Goal: Task Accomplishment & Management: Use online tool/utility

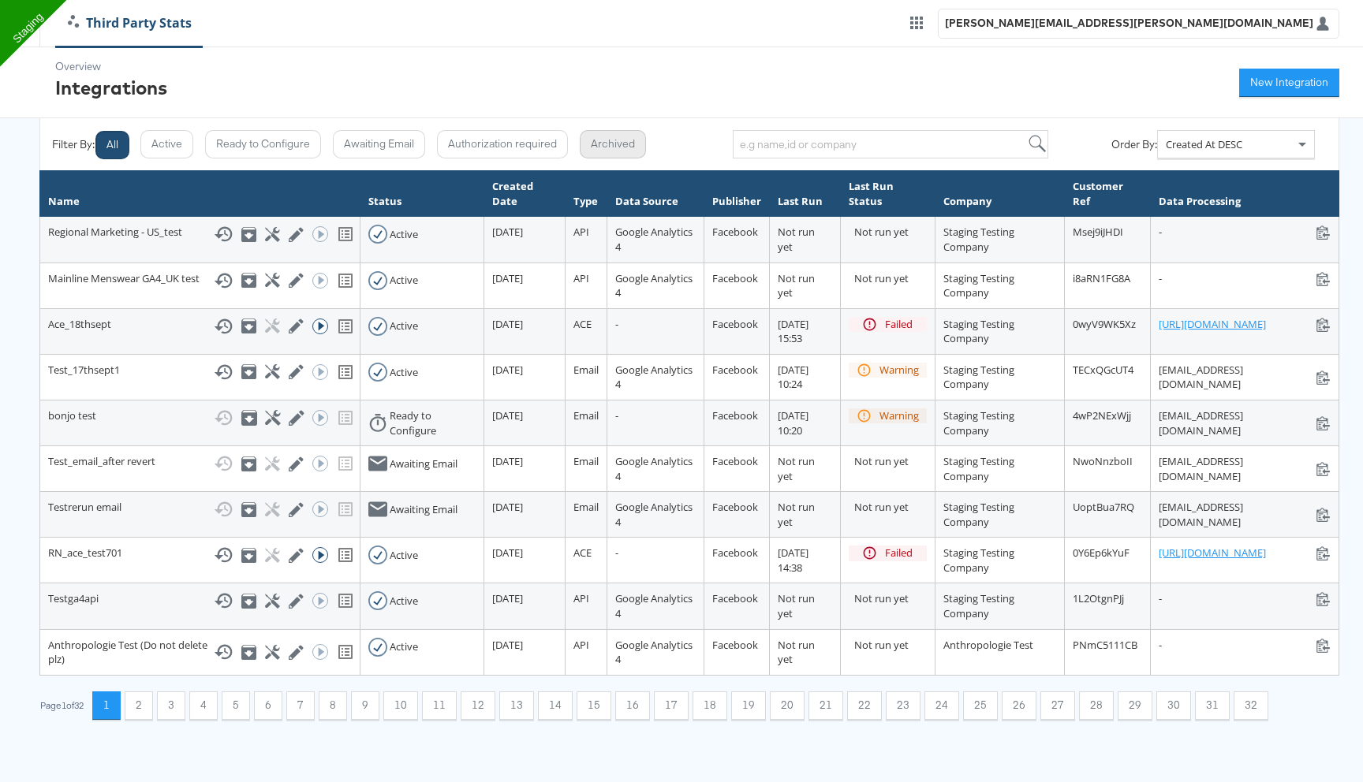
click at [617, 155] on button "Archived" at bounding box center [613, 144] width 66 height 28
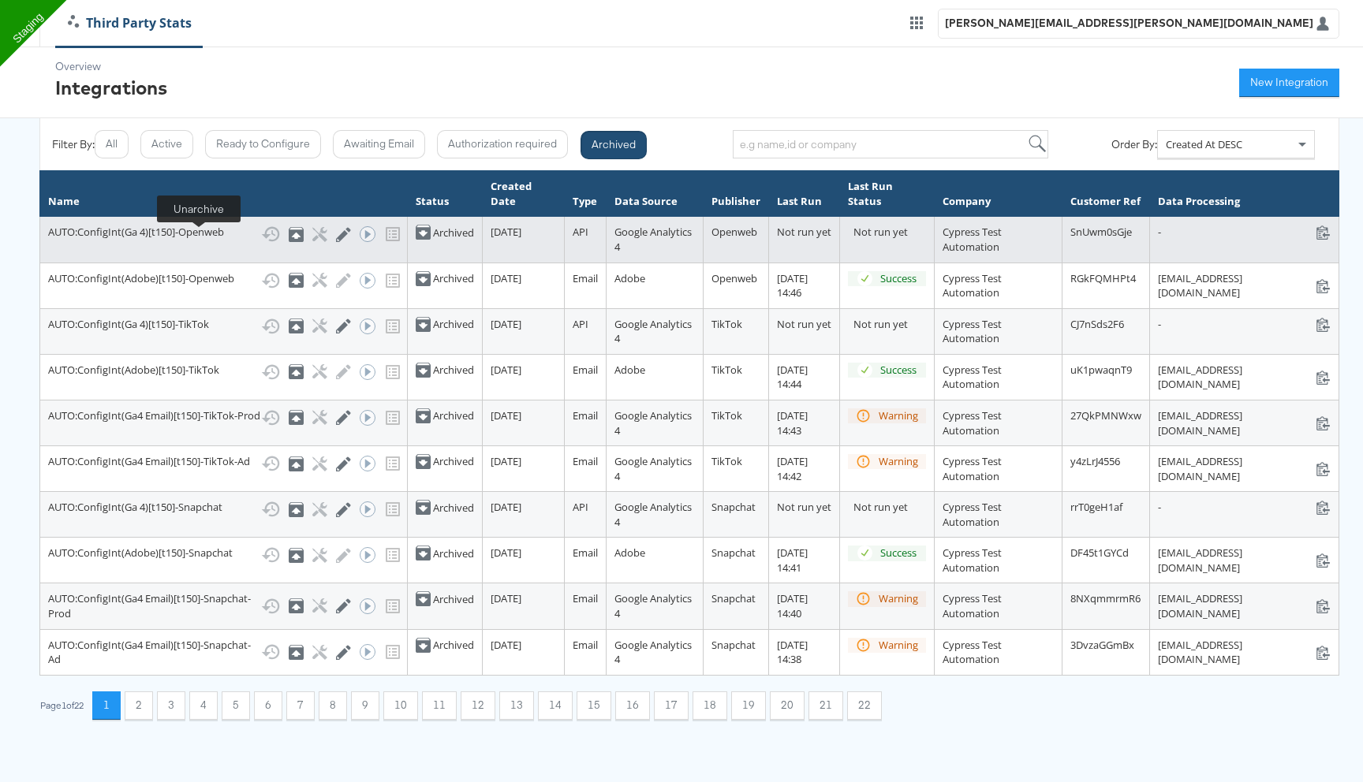
click at [291, 239] on icon at bounding box center [295, 236] width 9 height 6
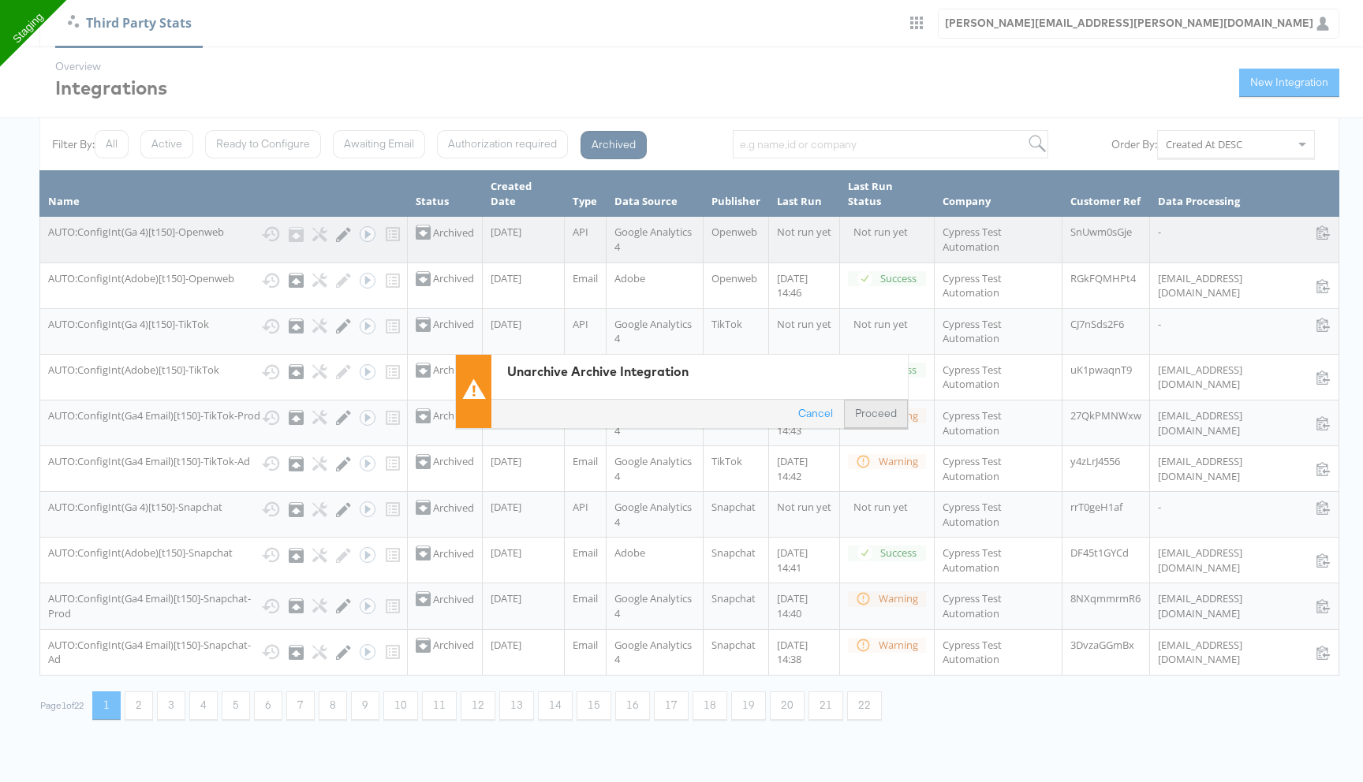
click at [875, 409] on button "Proceed" at bounding box center [876, 414] width 64 height 28
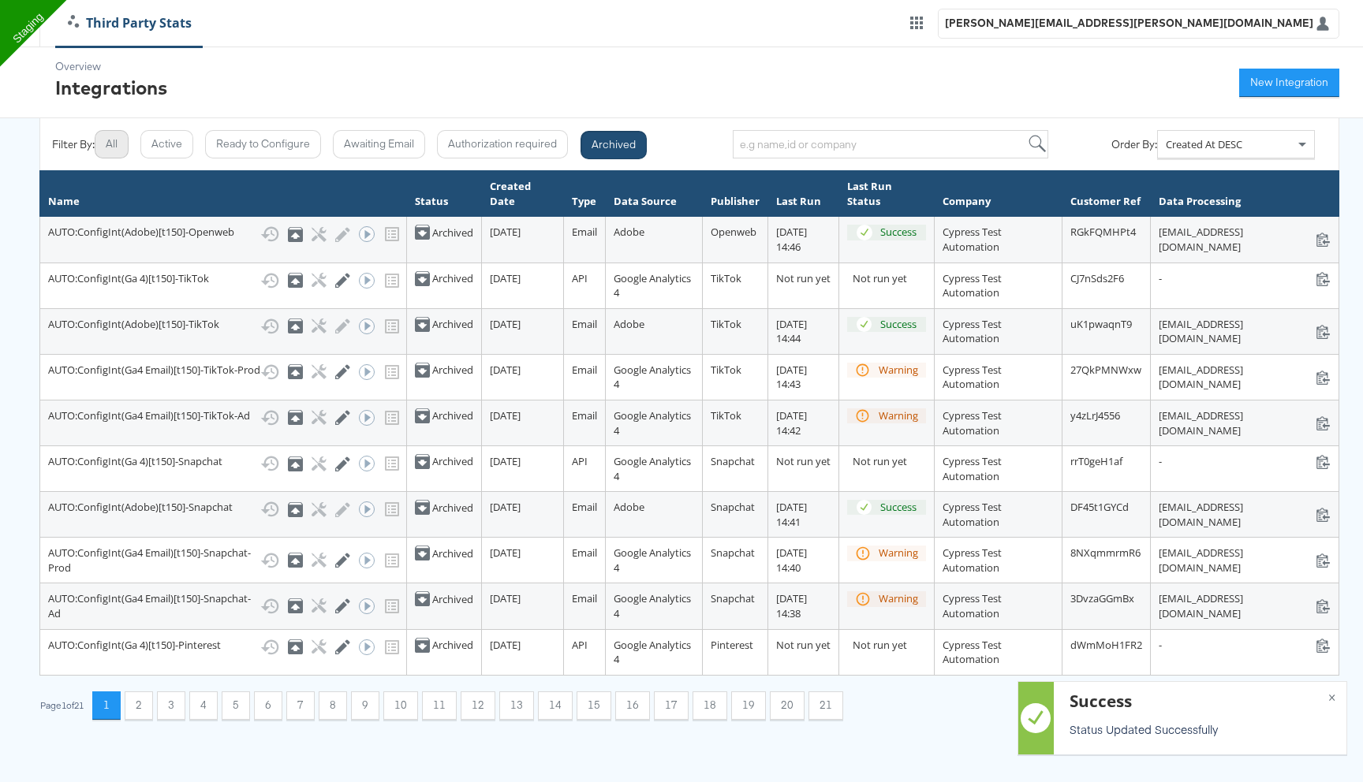
click at [124, 145] on button "All" at bounding box center [112, 144] width 34 height 28
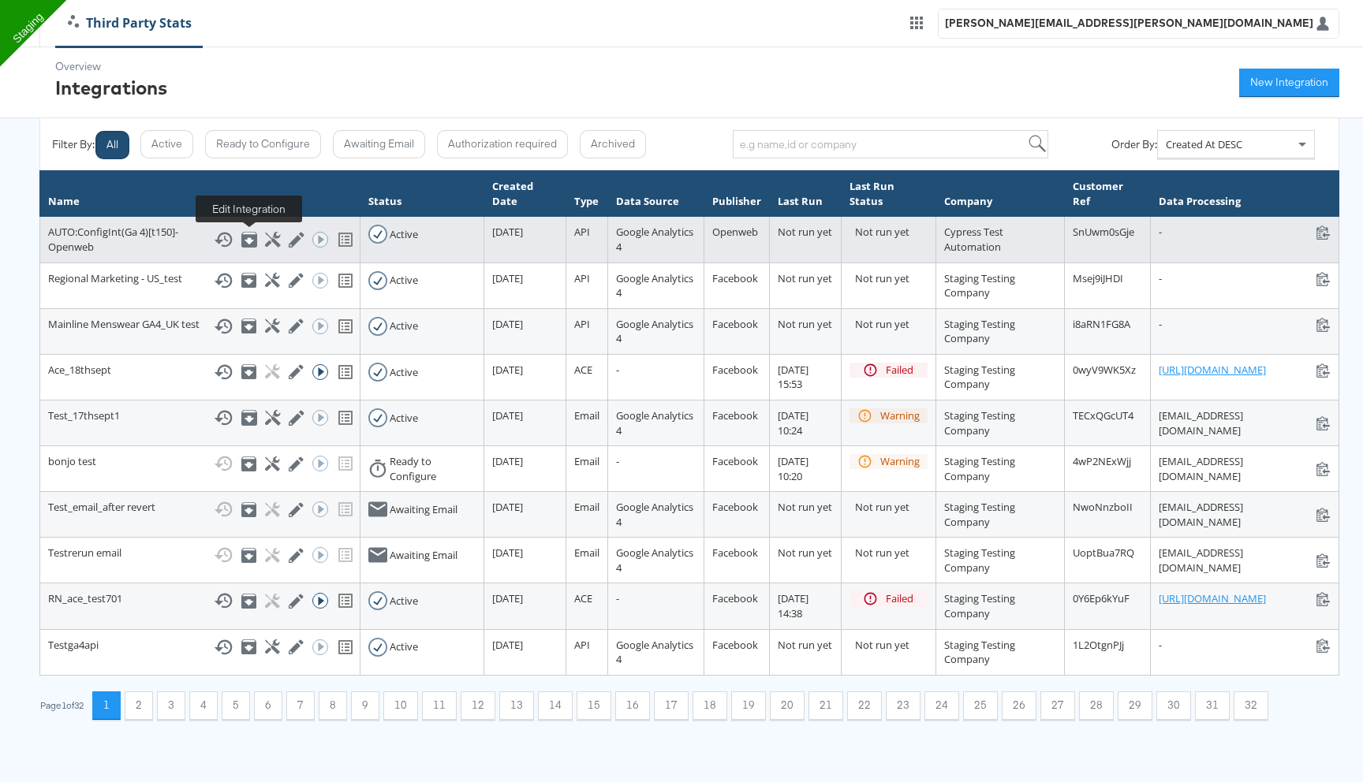
click at [289, 237] on icon at bounding box center [296, 239] width 15 height 15
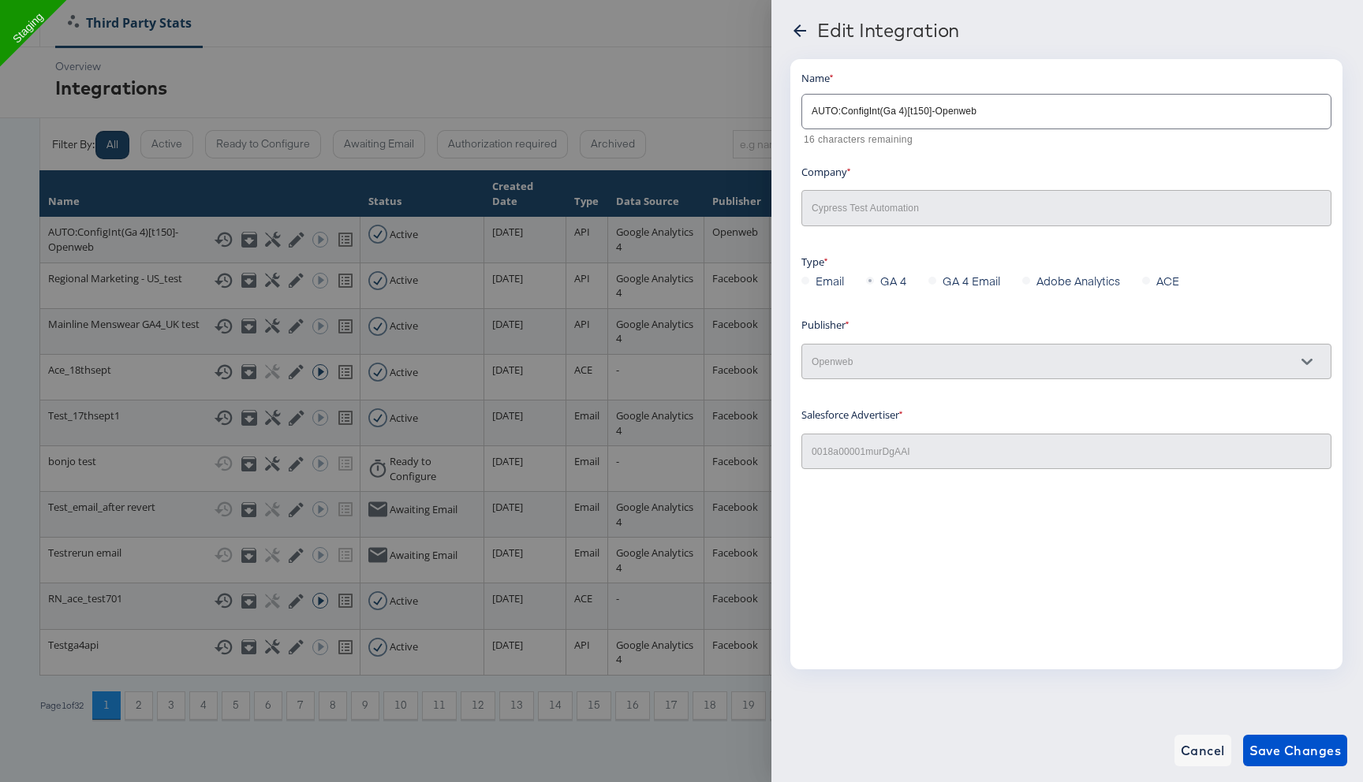
click at [799, 30] on icon at bounding box center [799, 30] width 13 height 13
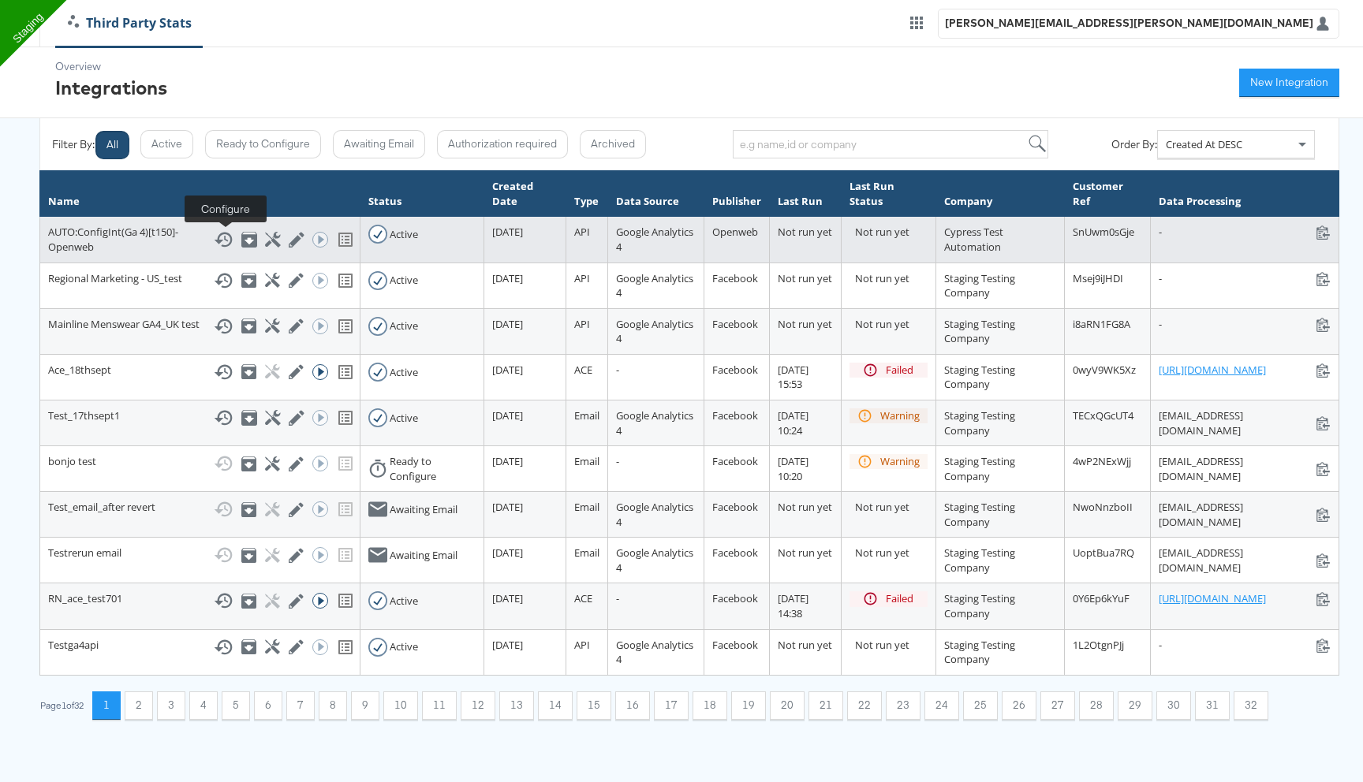
click at [265, 235] on icon at bounding box center [272, 239] width 15 height 15
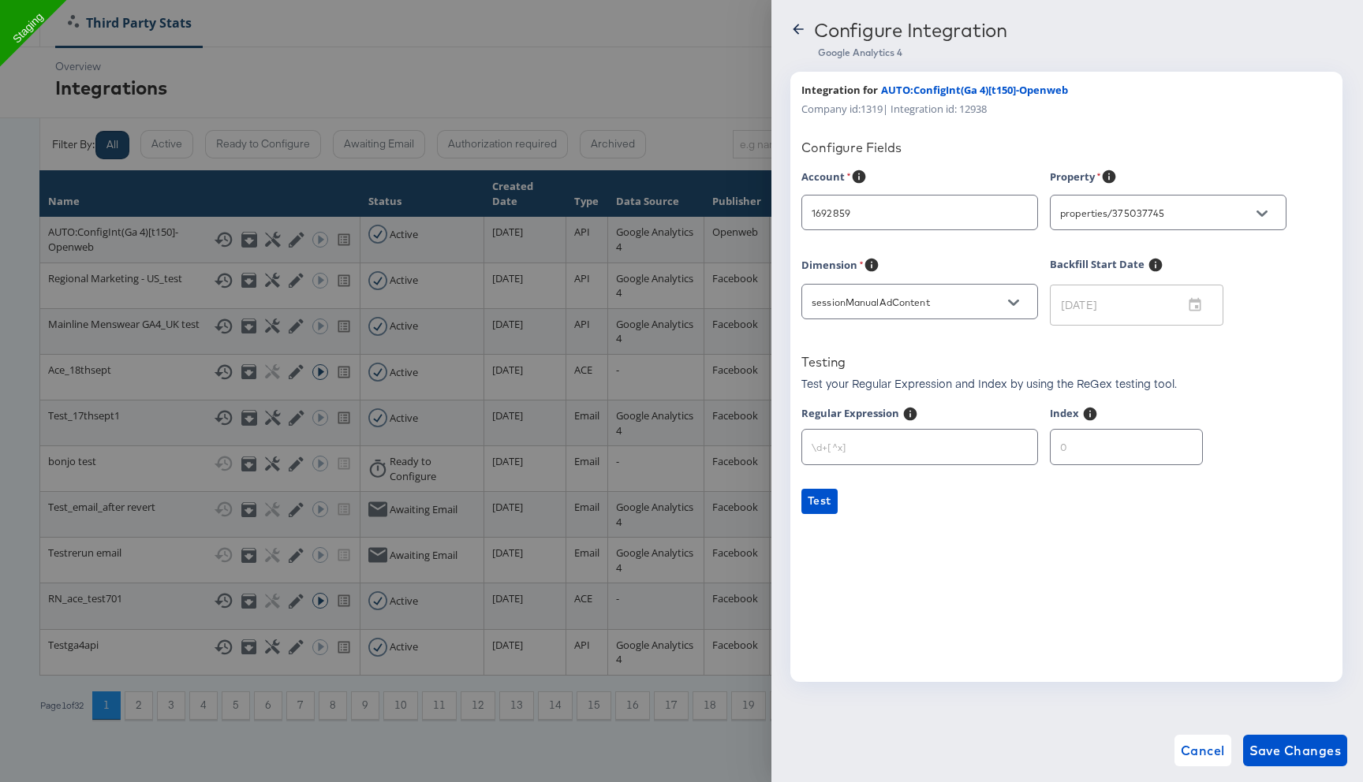
type input "Anthropologie"
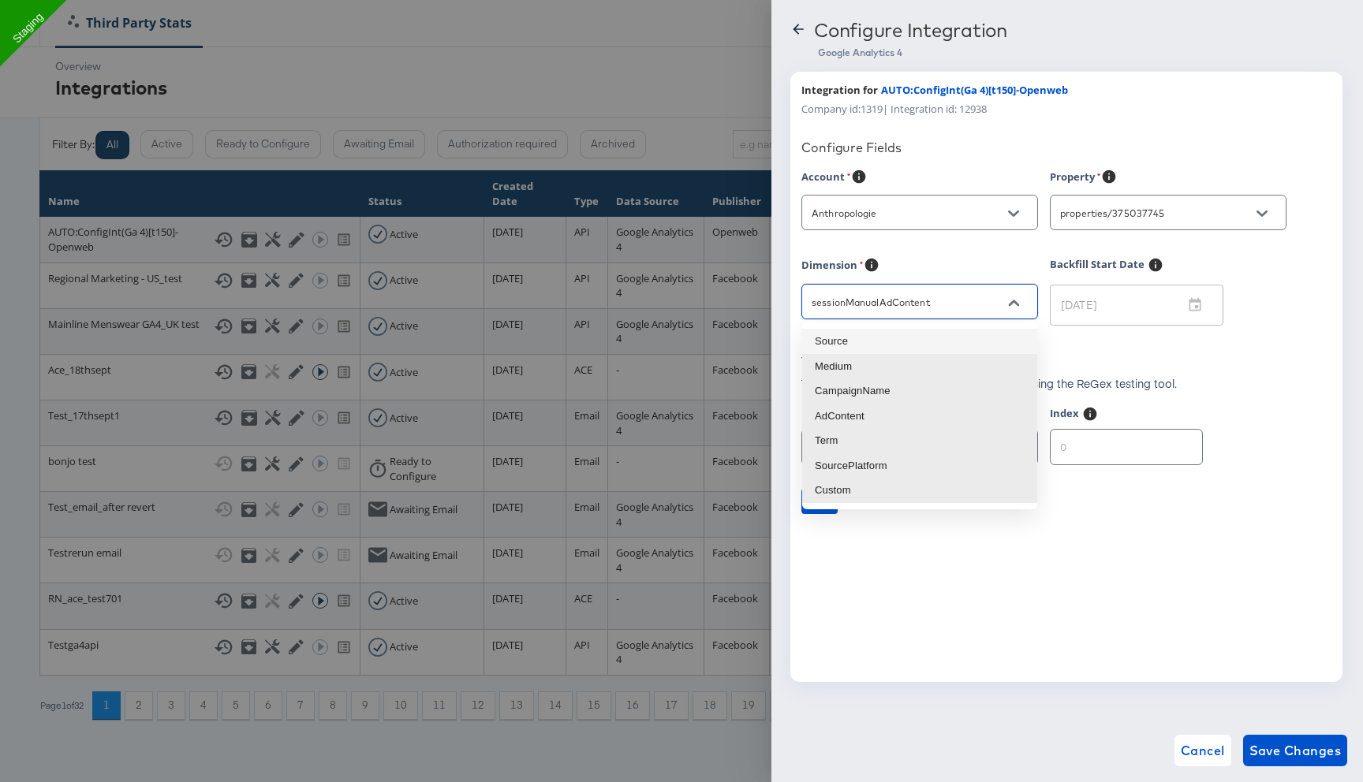
click at [845, 306] on input "sessionManualAdContent" at bounding box center [907, 302] width 198 height 18
click at [834, 436] on li "Term" at bounding box center [919, 440] width 235 height 25
type input "sessionManualTerm"
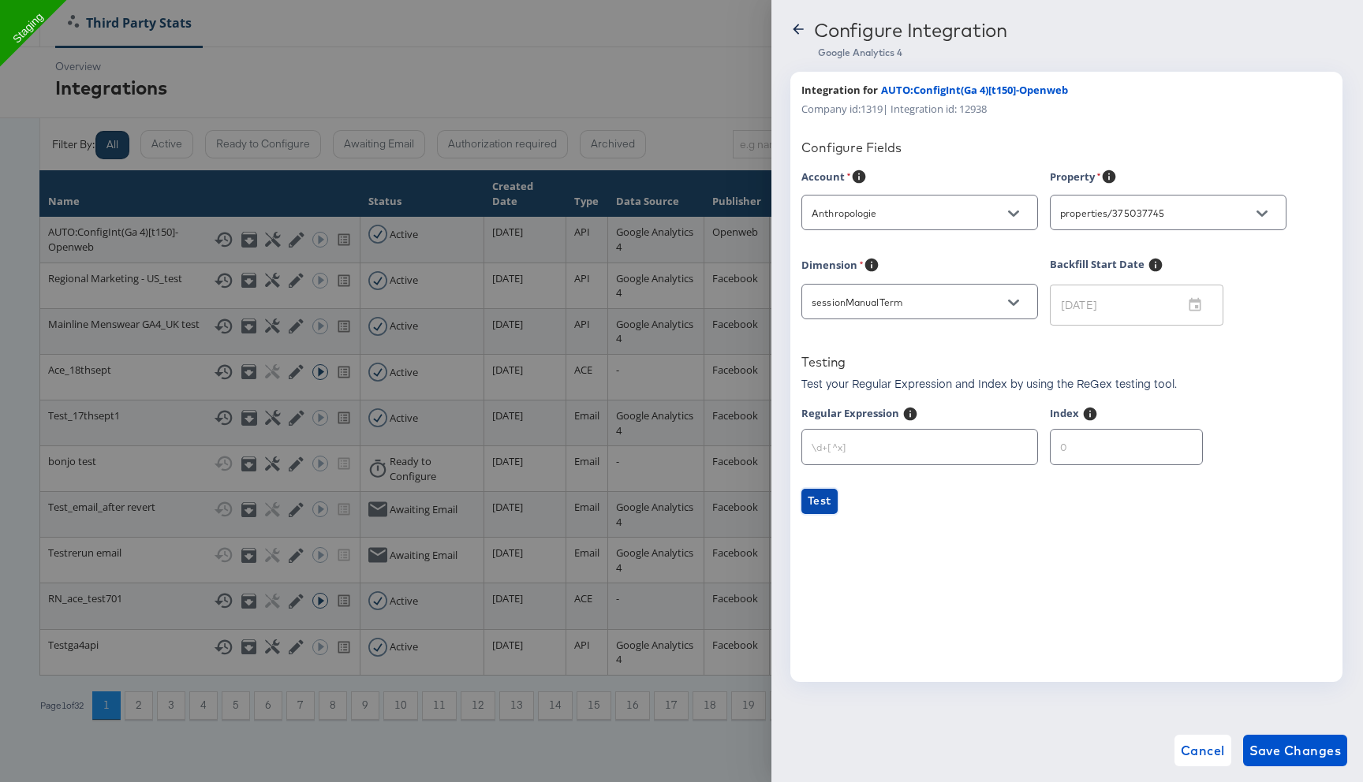
click at [823, 512] on button "Test" at bounding box center [819, 501] width 36 height 25
click at [1210, 747] on span "Cancel" at bounding box center [1203, 751] width 44 height 22
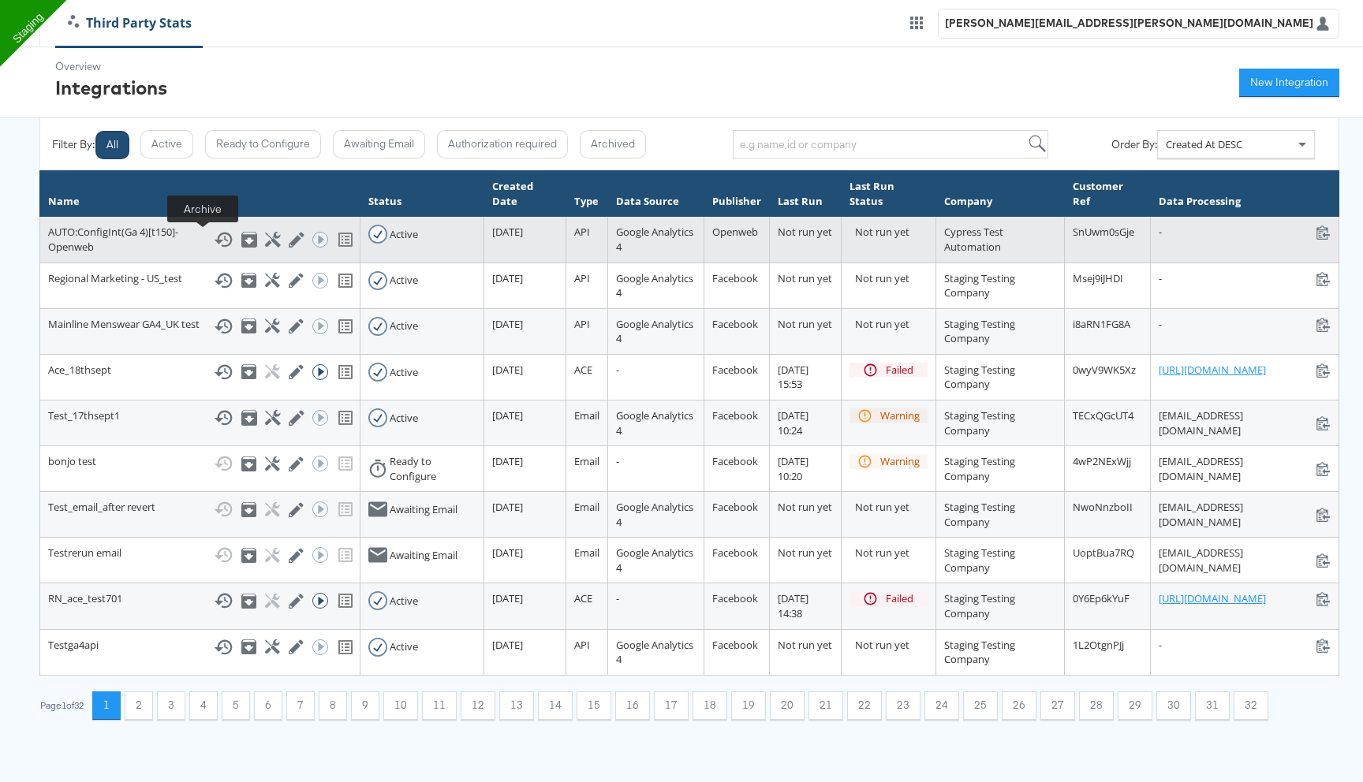
click at [244, 240] on icon at bounding box center [248, 241] width 9 height 6
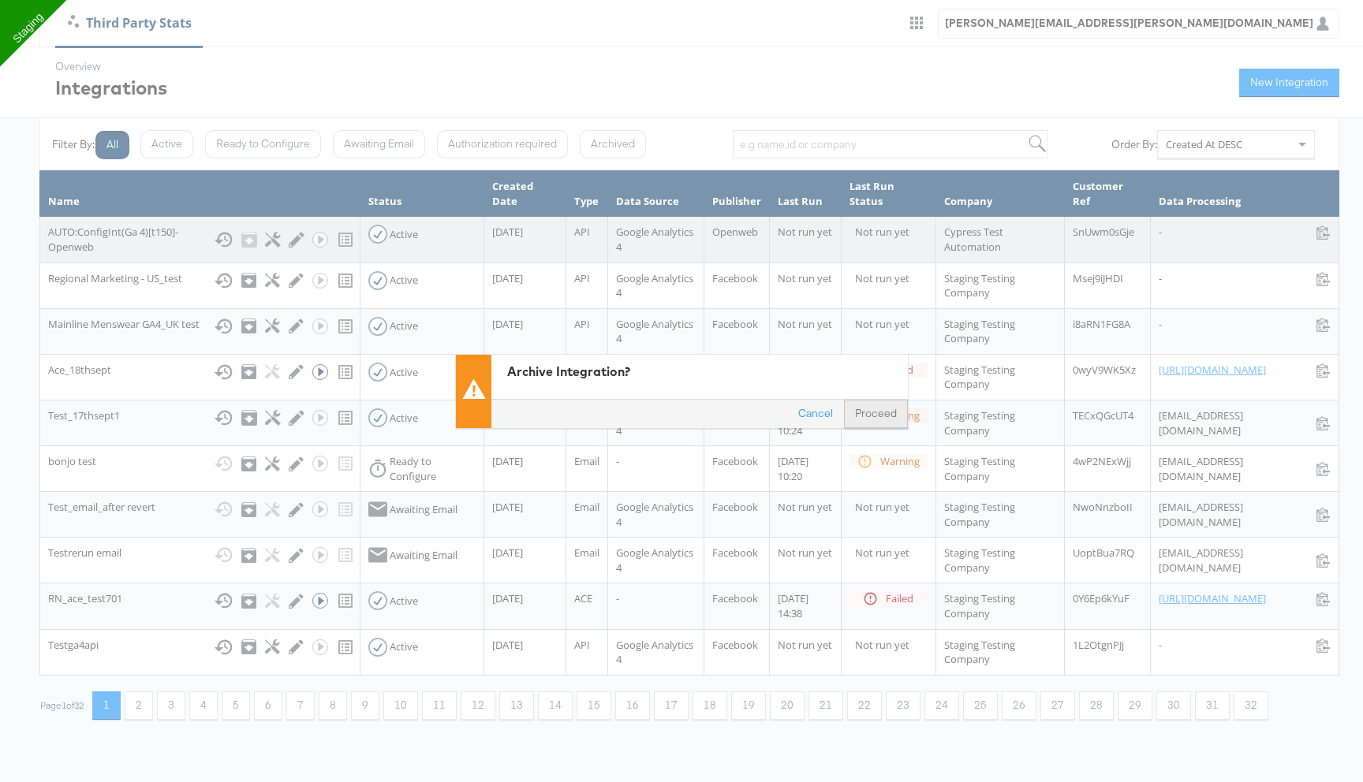
click at [882, 409] on button "Proceed" at bounding box center [876, 414] width 64 height 28
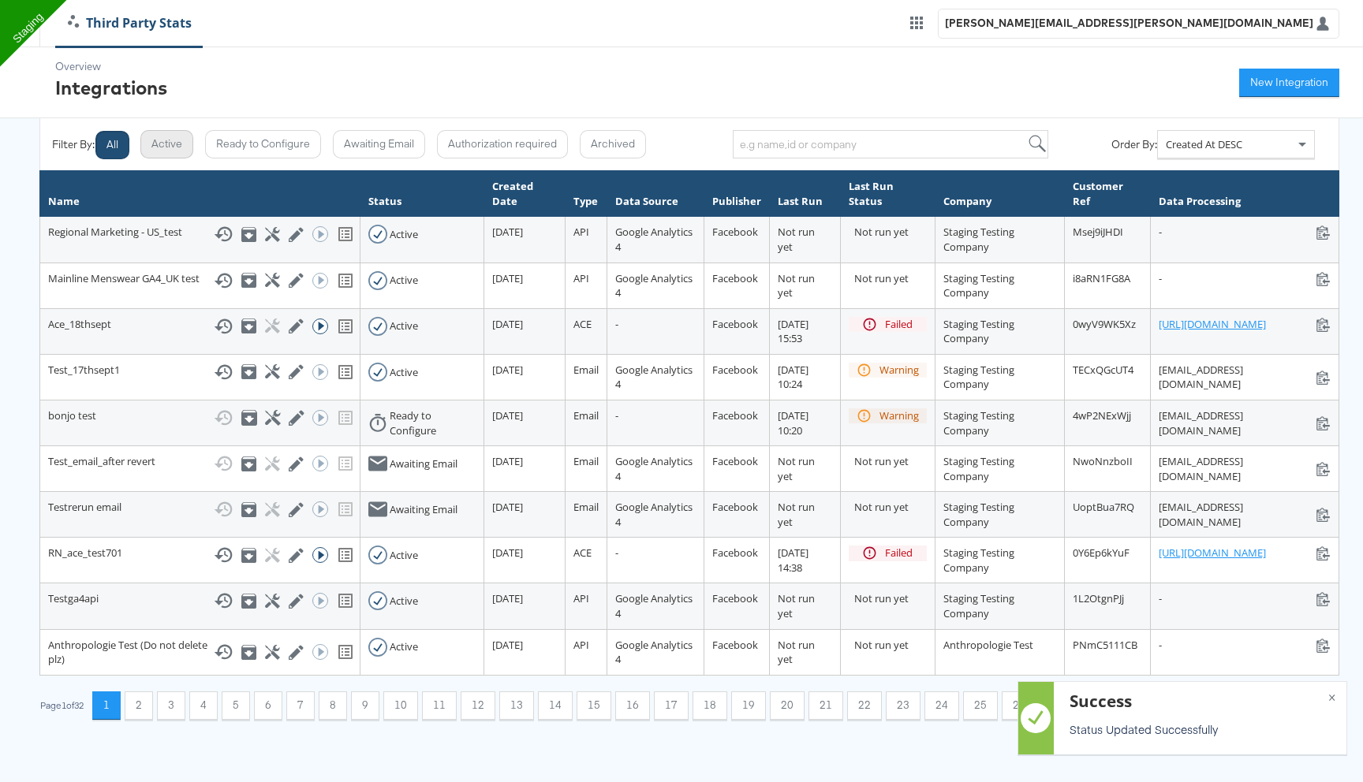
click at [181, 151] on button "Active" at bounding box center [166, 144] width 53 height 28
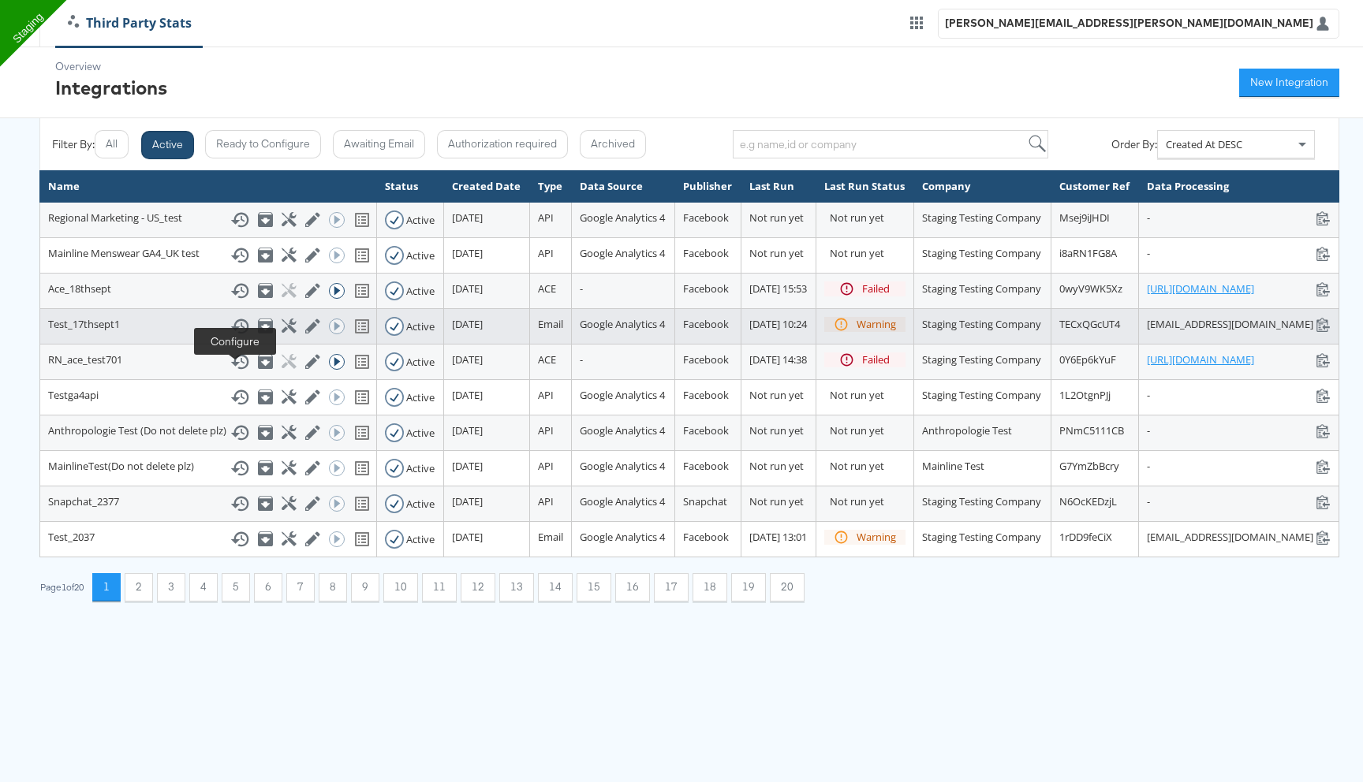
click at [282, 334] on icon at bounding box center [289, 326] width 15 height 15
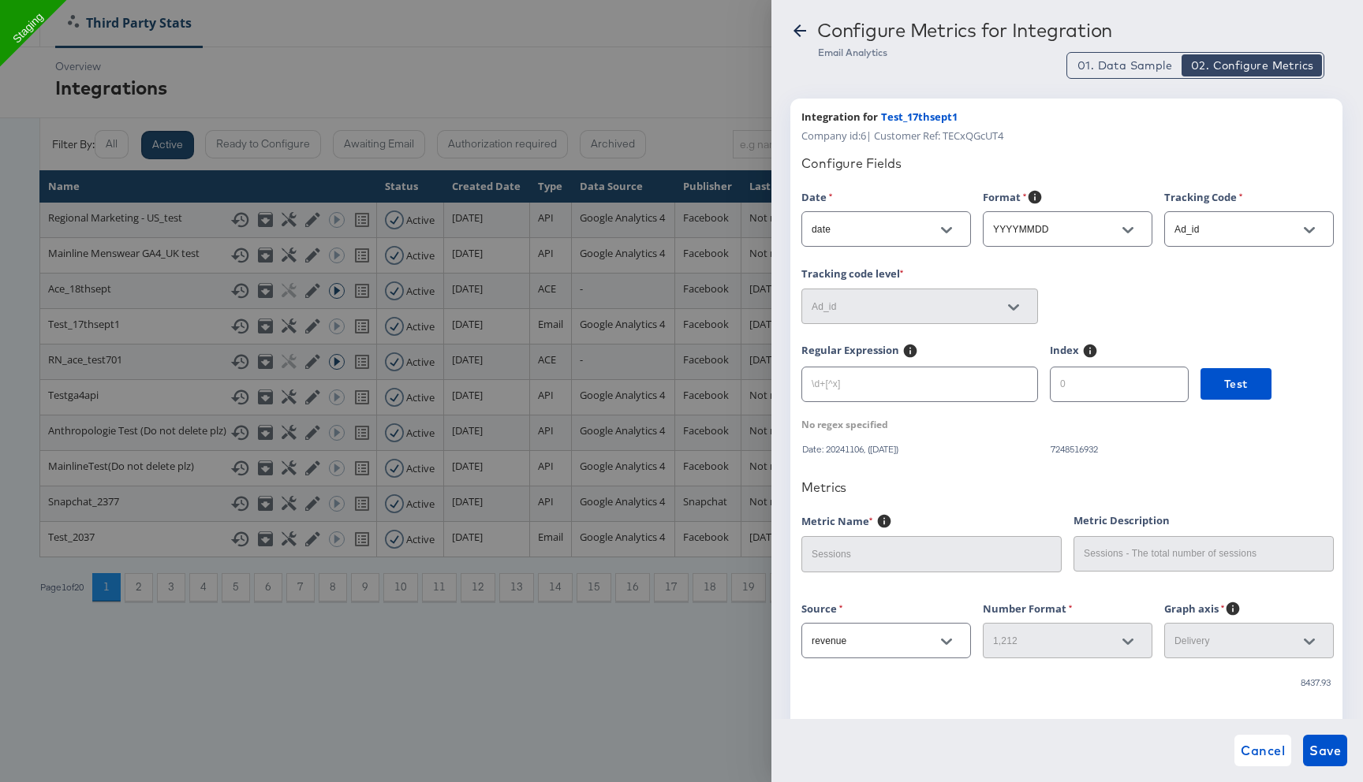
click at [803, 28] on icon at bounding box center [799, 30] width 19 height 19
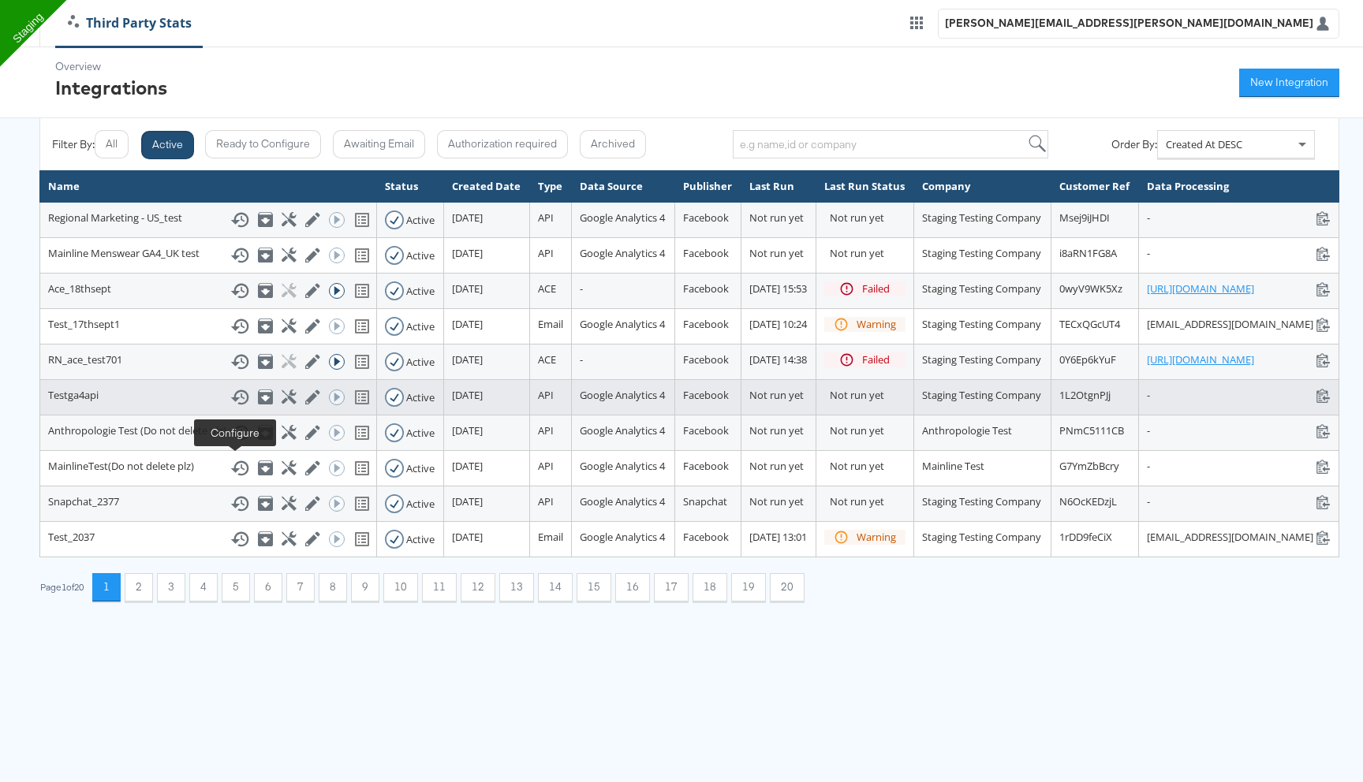
click at [282, 405] on icon at bounding box center [289, 397] width 15 height 15
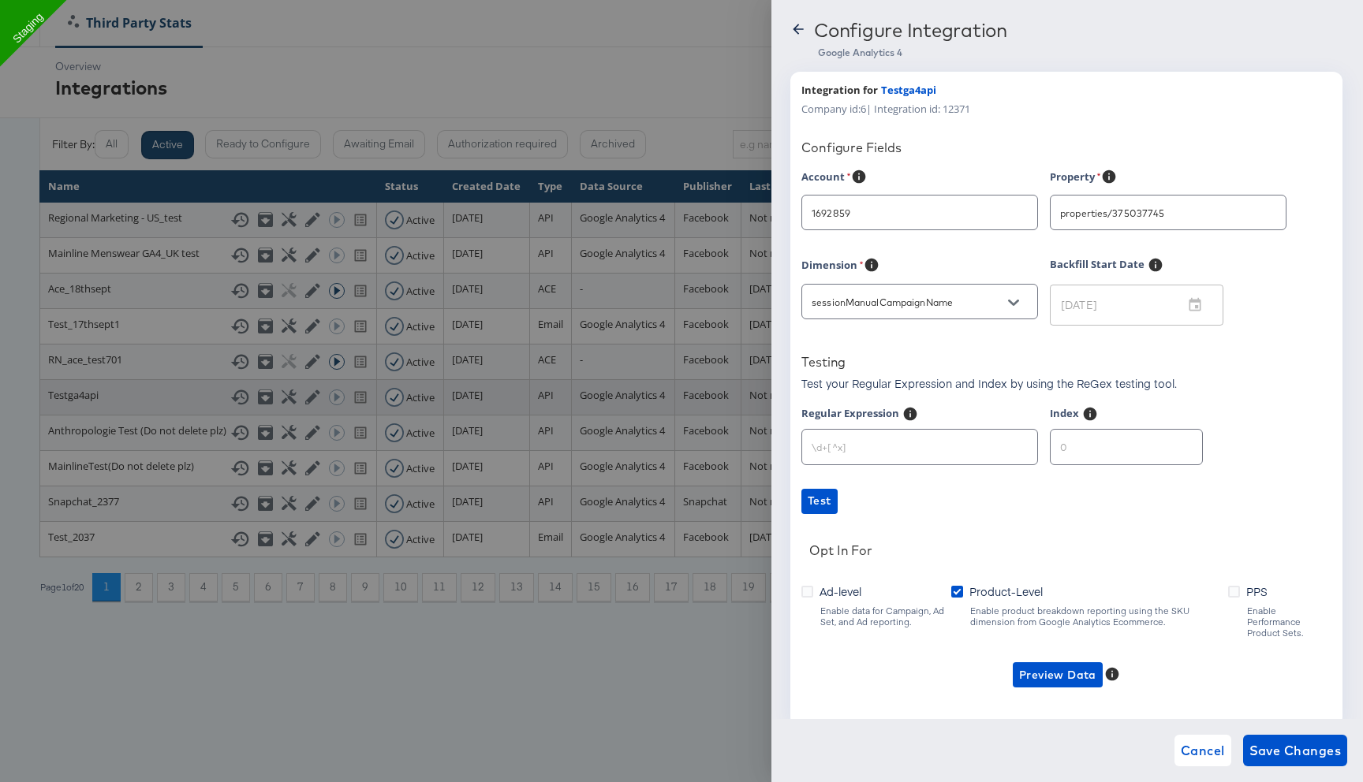
type input "Anthropologie"
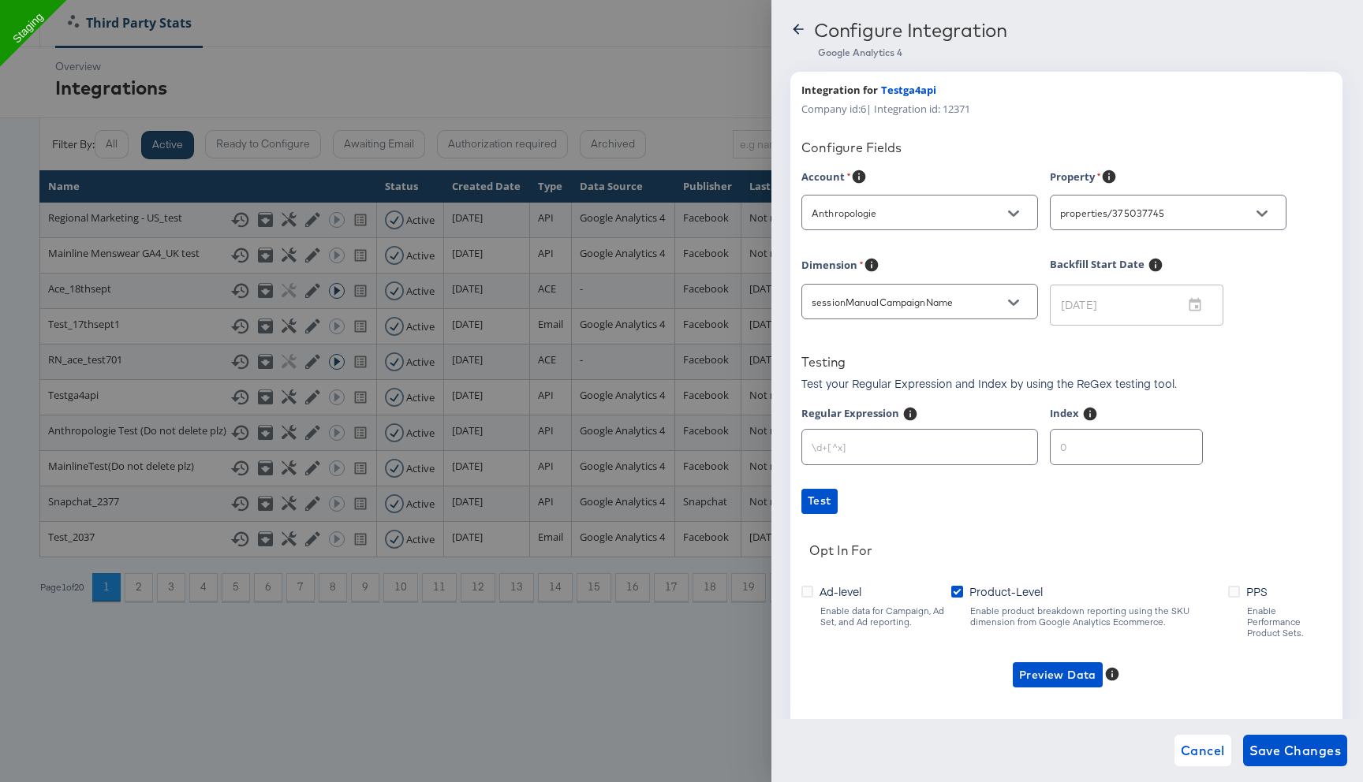
click at [797, 30] on icon at bounding box center [798, 29] width 16 height 16
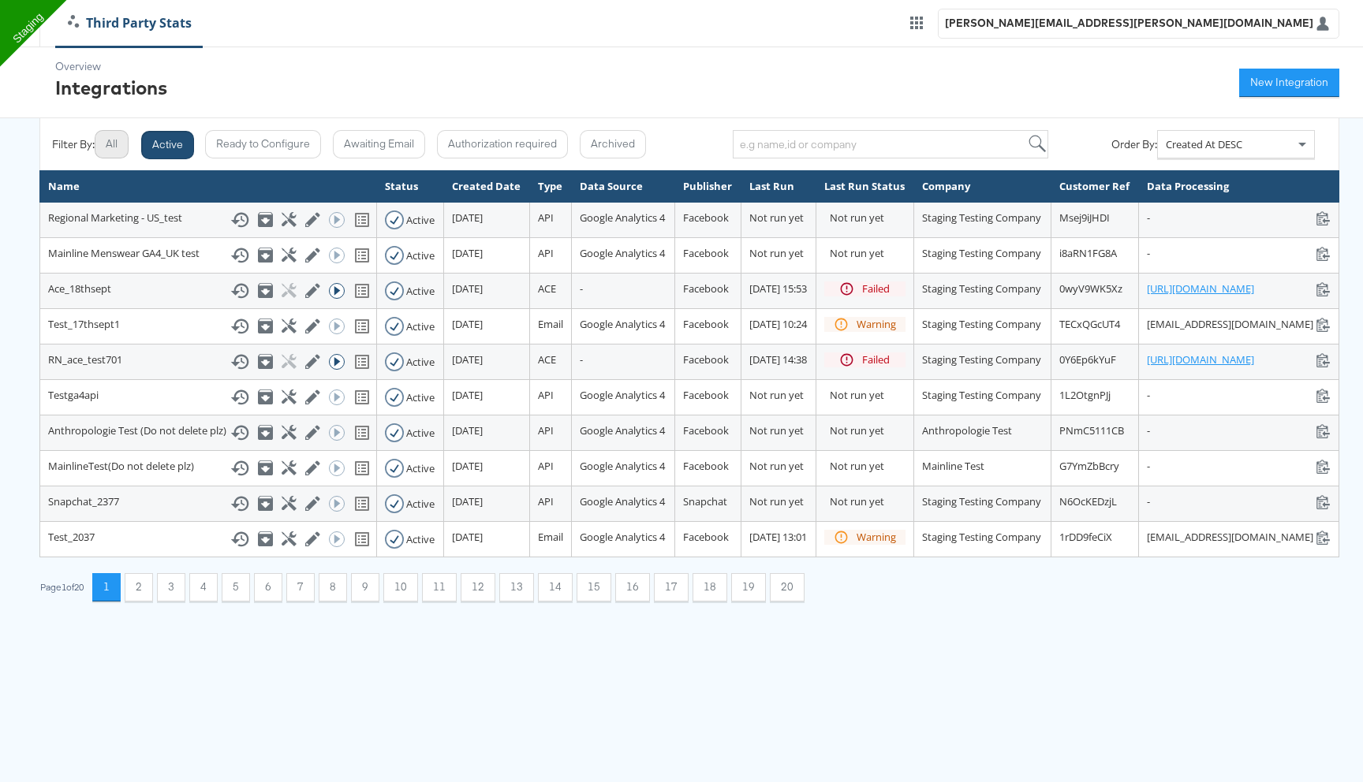
click at [118, 137] on button "All" at bounding box center [112, 144] width 34 height 28
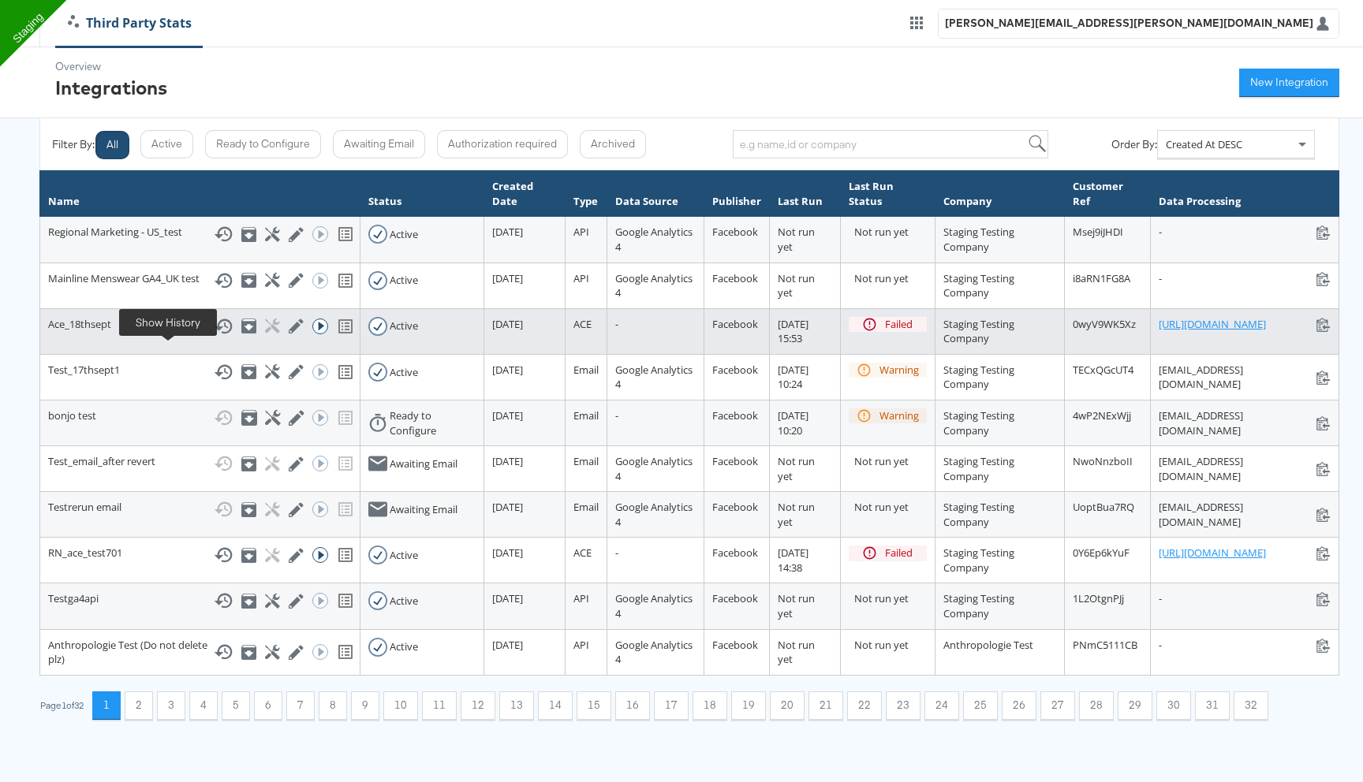
click at [214, 336] on icon at bounding box center [223, 326] width 19 height 19
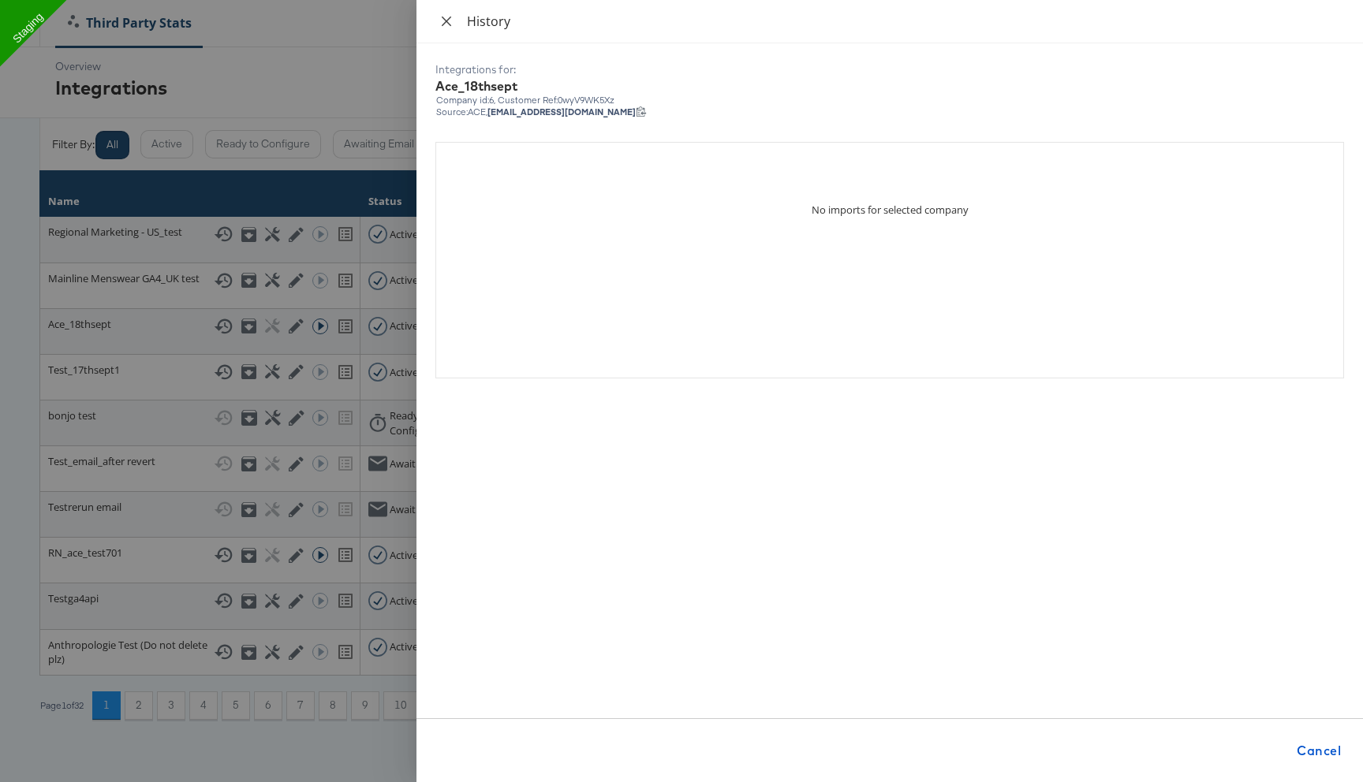
click at [442, 19] on icon "close" at bounding box center [446, 21] width 13 height 13
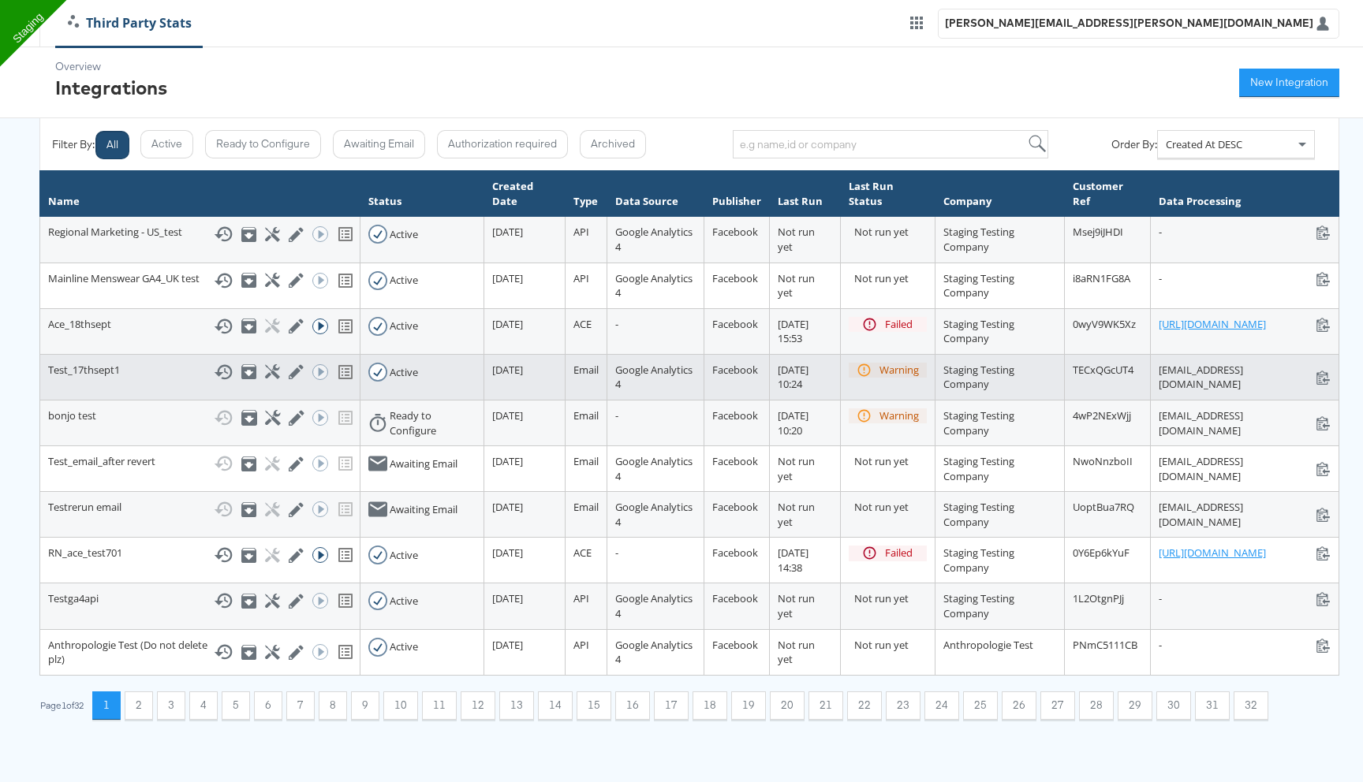
scroll to position [93, 0]
